Goal: Use online tool/utility: Utilize a website feature to perform a specific function

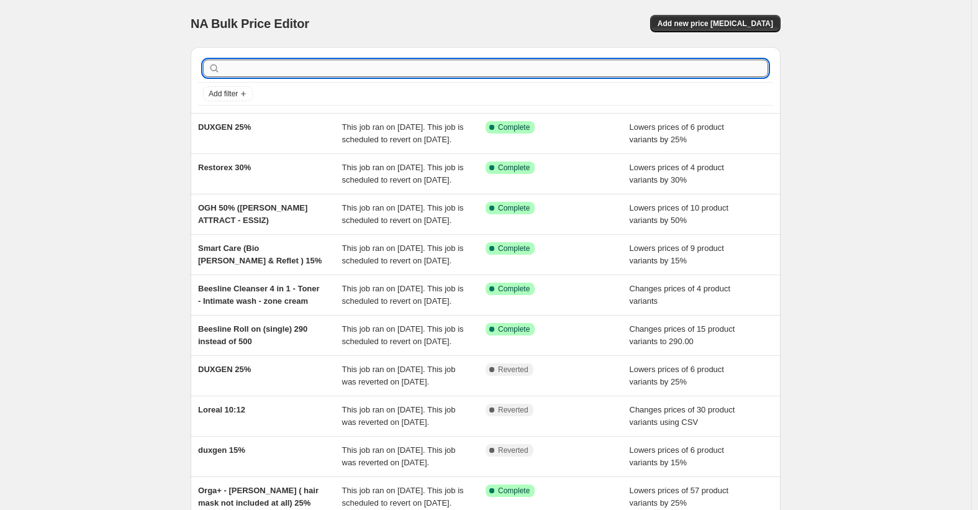
click at [337, 66] on input "text" at bounding box center [495, 68] width 545 height 17
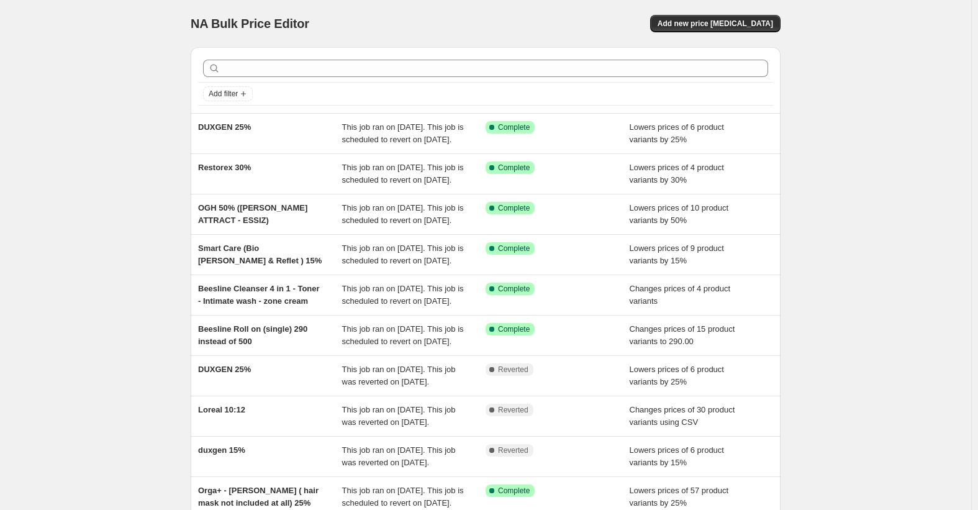
click at [342, 47] on div "NA Bulk Price Editor. This page is ready NA Bulk Price Editor Add new price cha…" at bounding box center [486, 23] width 590 height 47
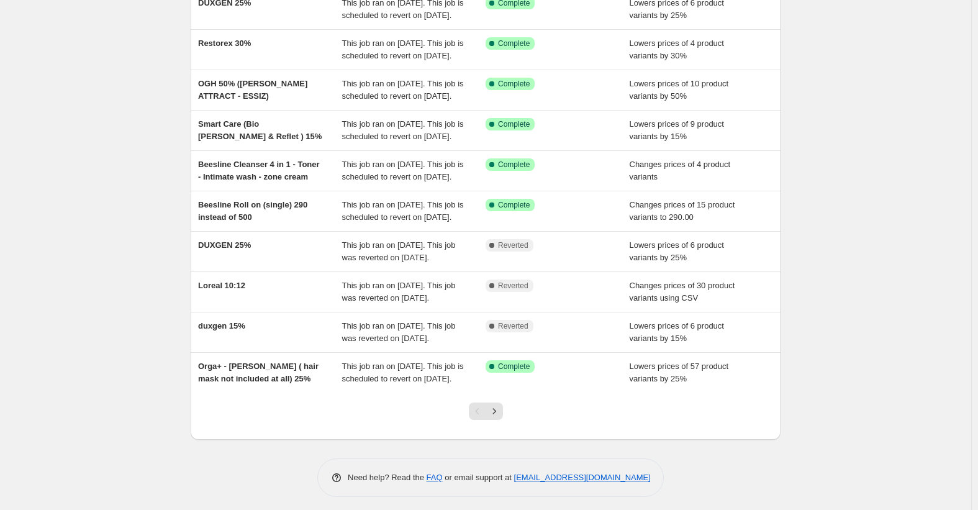
scroll to position [62, 0]
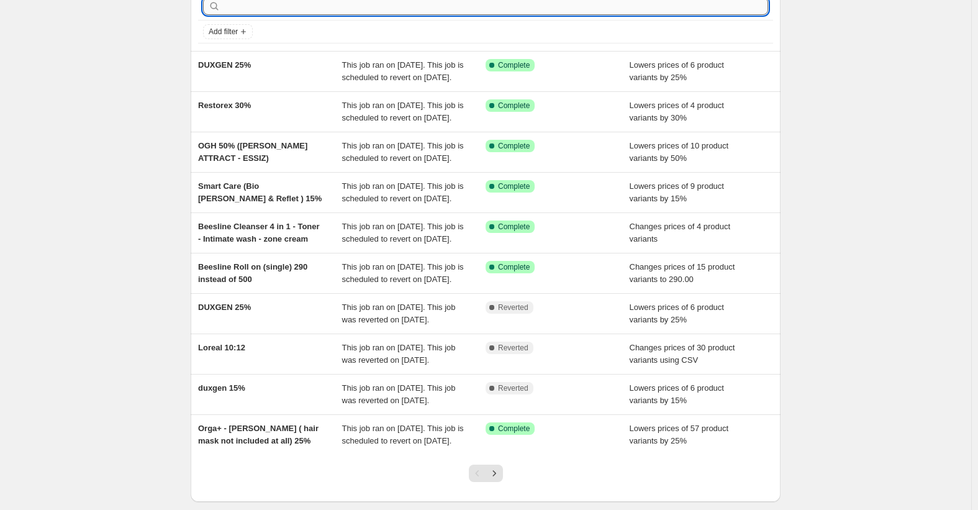
click at [312, 7] on input "text" at bounding box center [495, 6] width 545 height 17
type input "حشسس"
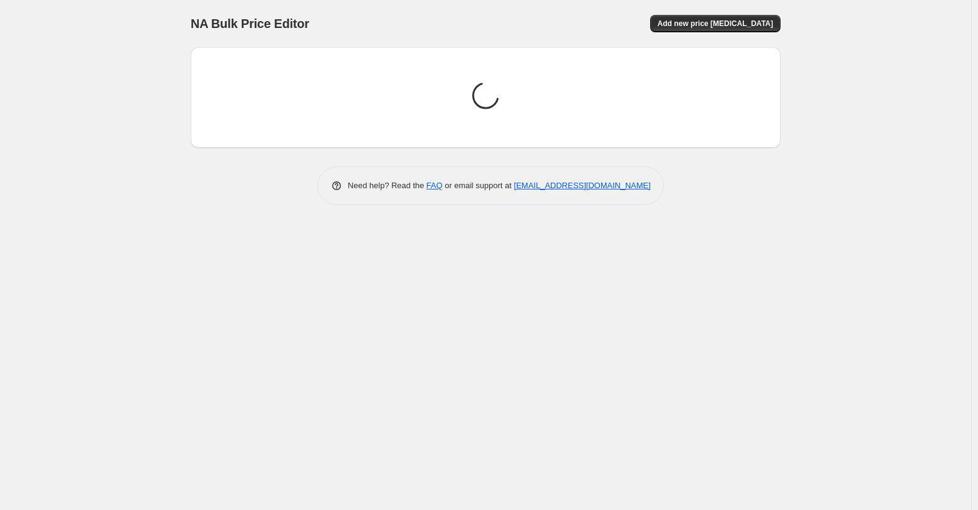
scroll to position [0, 0]
click at [266, 67] on div "Loading price change jobs..." at bounding box center [489, 97] width 570 height 81
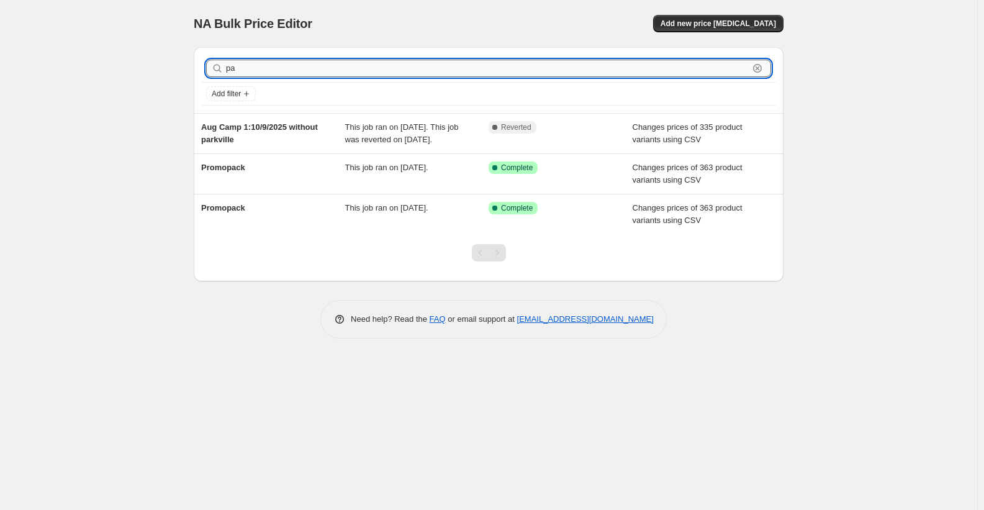
click at [269, 68] on input "pa" at bounding box center [487, 68] width 523 height 17
type input "p"
